Goal: Find contact information: Find contact information

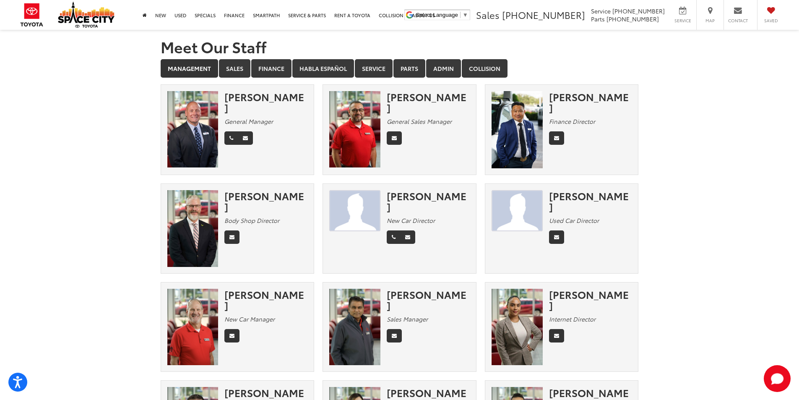
click at [688, 198] on section "Meet Our Staff Management Sales Finance Habla Español Service Parts Admin Colli…" at bounding box center [399, 402] width 799 height 745
click at [121, 173] on section "Meet Our Staff Management Sales Finance Habla Español Service Parts Admin Colli…" at bounding box center [399, 402] width 799 height 745
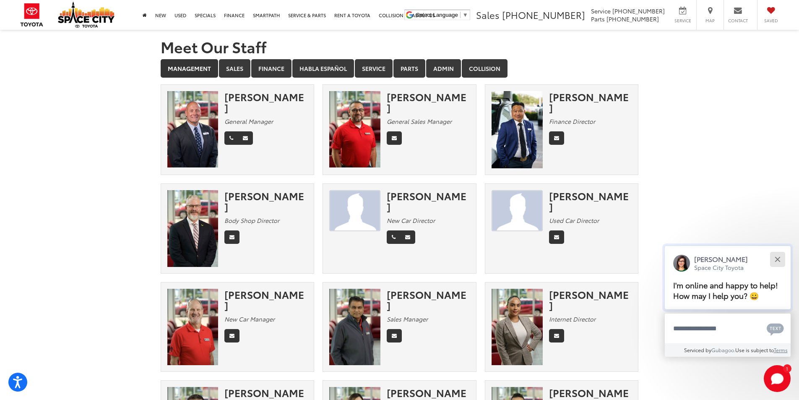
click at [781, 261] on button "Close" at bounding box center [778, 259] width 18 height 18
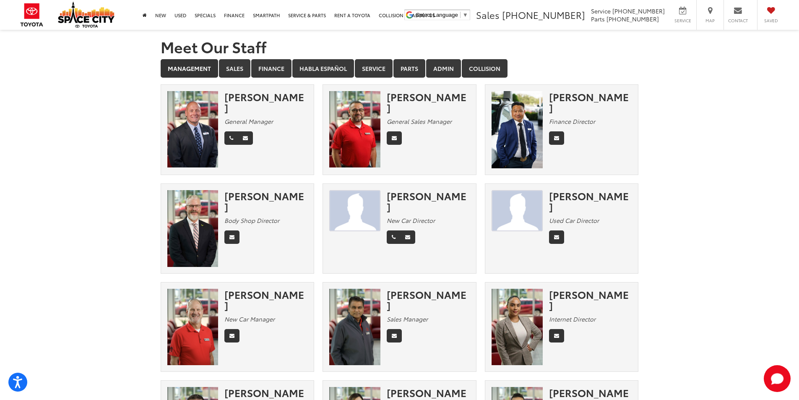
click at [754, 197] on section "Meet Our Staff Management Sales Finance Habla Español Service Parts Admin Colli…" at bounding box center [399, 402] width 799 height 745
click at [233, 68] on link "Sales" at bounding box center [234, 68] width 31 height 18
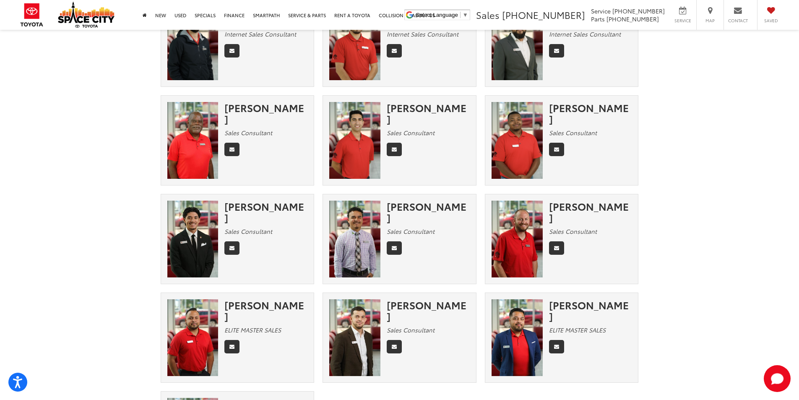
scroll to position [588, 0]
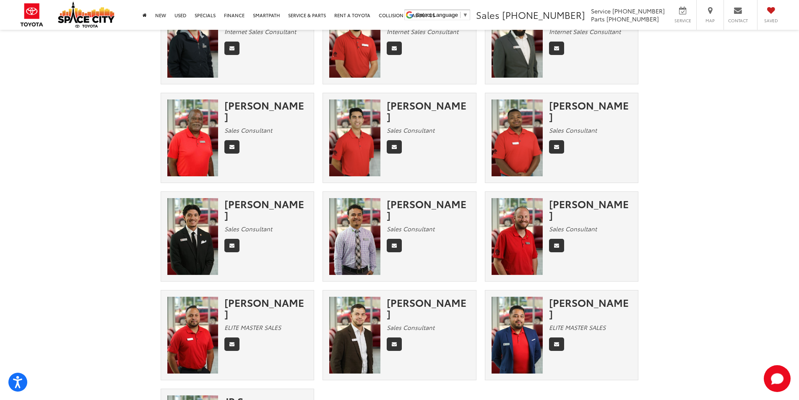
click at [403, 213] on div "[PERSON_NAME]" at bounding box center [428, 209] width 83 height 22
click at [361, 222] on img at bounding box center [354, 236] width 51 height 77
click at [413, 206] on div "[PERSON_NAME]" at bounding box center [428, 209] width 83 height 22
click at [414, 198] on div "[PERSON_NAME]" at bounding box center [428, 209] width 83 height 22
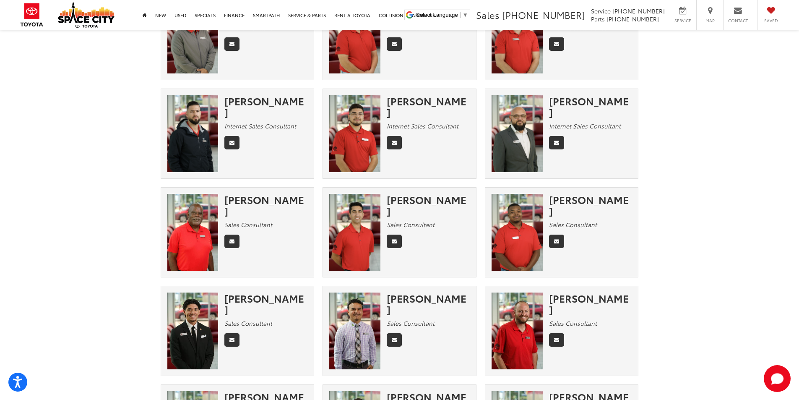
scroll to position [126, 0]
